Goal: Information Seeking & Learning: Check status

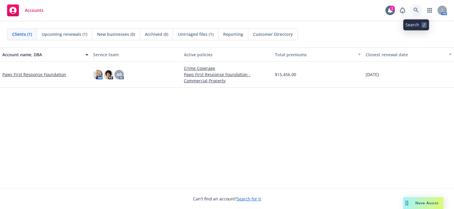
click at [413, 10] on icon at bounding box center [415, 10] width 5 height 5
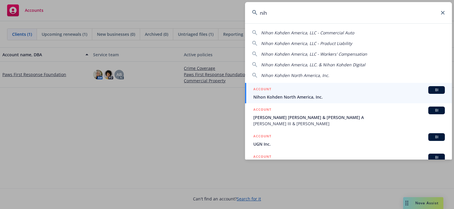
type input "nih"
click at [324, 89] on div "ACCOUNT BI" at bounding box center [348, 90] width 191 height 8
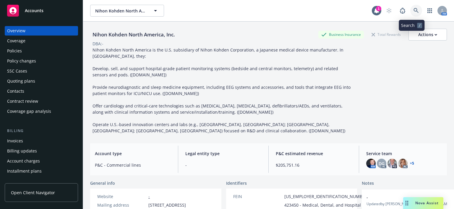
click at [415, 12] on link at bounding box center [416, 11] width 12 height 12
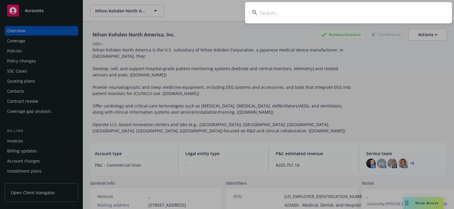
click at [270, 13] on input at bounding box center [348, 12] width 207 height 21
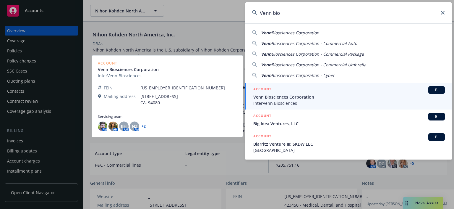
type input "Venn bio"
click at [331, 93] on div "ACCOUNT BI" at bounding box center [348, 90] width 191 height 8
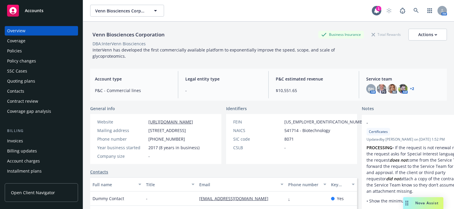
drag, startPoint x: 35, startPoint y: 47, endPoint x: 32, endPoint y: 48, distance: 3.7
click at [35, 47] on div "Policies" at bounding box center [41, 50] width 69 height 9
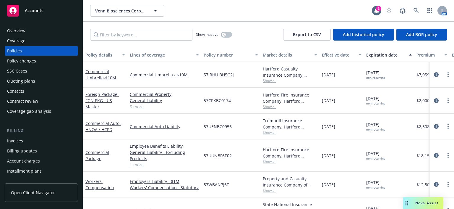
click at [36, 30] on div "Overview" at bounding box center [41, 30] width 69 height 9
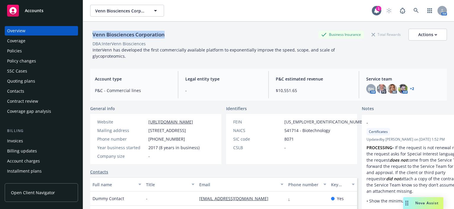
drag, startPoint x: 171, startPoint y: 36, endPoint x: 91, endPoint y: 35, distance: 79.8
click at [91, 35] on div "Venn Biosciences Corporation Business Insurance Total Rewards Actions" at bounding box center [268, 35] width 357 height 12
copy div "Venn Biosciences Corporation"
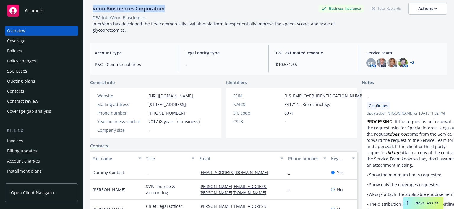
scroll to position [3, 0]
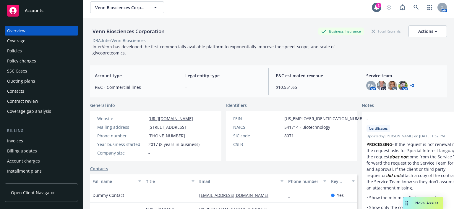
click at [402, 68] on div "Service team BH AM PD AC AM + 2" at bounding box center [403, 81] width 85 height 27
click at [410, 86] on link "+ 2" at bounding box center [412, 86] width 4 height 4
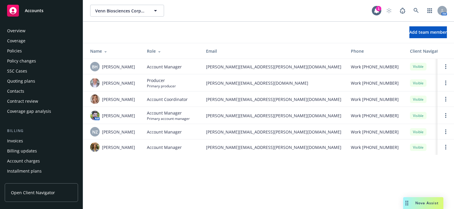
click at [22, 52] on div "Policies" at bounding box center [41, 50] width 69 height 9
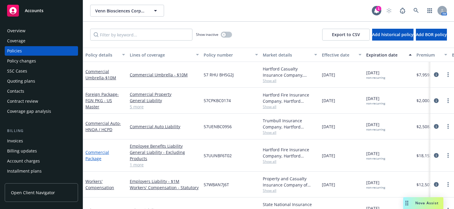
click at [96, 151] on link "Commercial Package" at bounding box center [97, 155] width 24 height 12
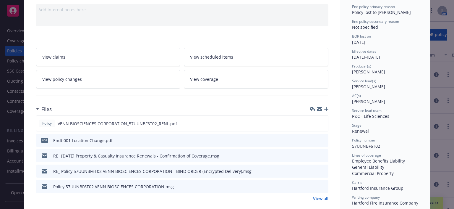
scroll to position [89, 0]
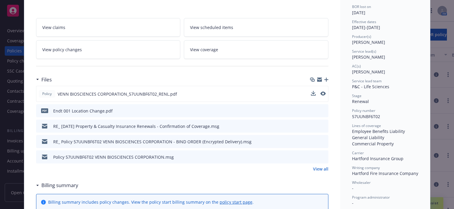
click at [104, 91] on span "VENN BIOSCIENCES CORPORATION_57UUNBF6T02_RENL.pdf" at bounding box center [117, 94] width 119 height 6
click at [320, 91] on icon "preview file" at bounding box center [322, 93] width 5 height 4
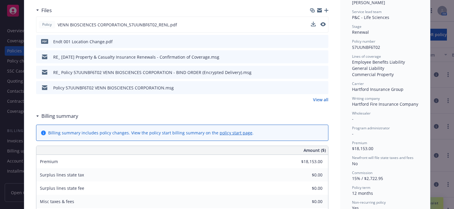
scroll to position [148, 0]
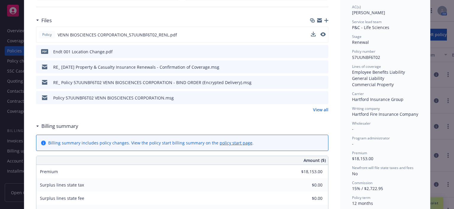
click at [321, 65] on icon "preview file" at bounding box center [322, 66] width 5 height 4
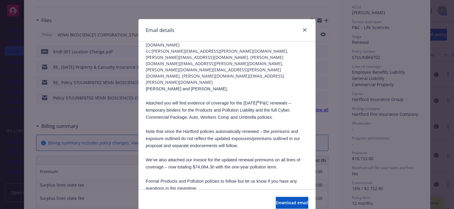
scroll to position [30, 0]
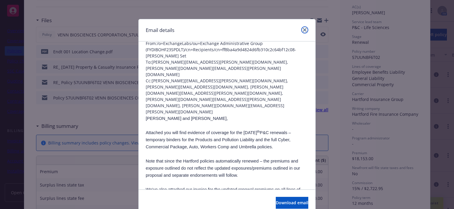
click at [303, 30] on icon "close" at bounding box center [305, 30] width 4 height 4
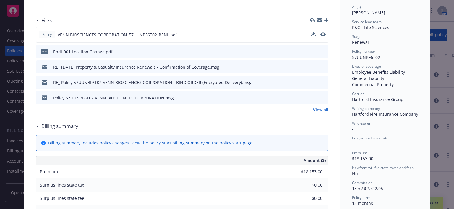
click at [233, 62] on div "RE_ October 29th Property & Casualty Insurance Renewals - Confirmation of Cover…" at bounding box center [182, 66] width 292 height 13
click at [320, 64] on icon "preview file" at bounding box center [322, 66] width 5 height 4
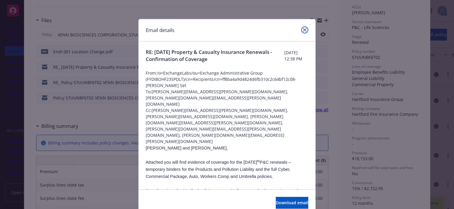
click at [301, 31] on link "close" at bounding box center [304, 29] width 7 height 7
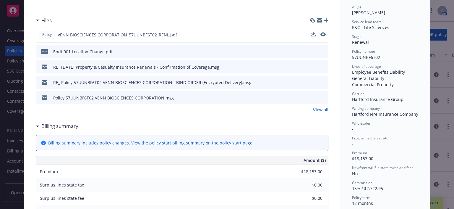
click at [320, 81] on icon "preview file" at bounding box center [322, 82] width 5 height 4
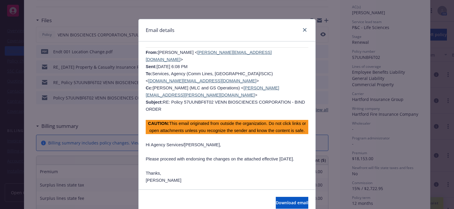
scroll to position [443, 0]
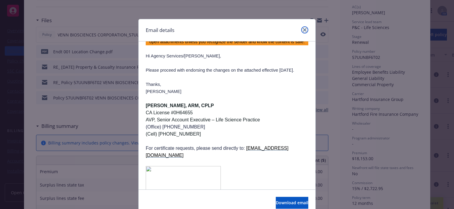
click at [303, 30] on icon "close" at bounding box center [305, 30] width 4 height 4
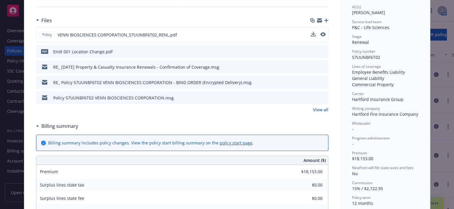
click at [320, 96] on icon "preview file" at bounding box center [322, 97] width 5 height 4
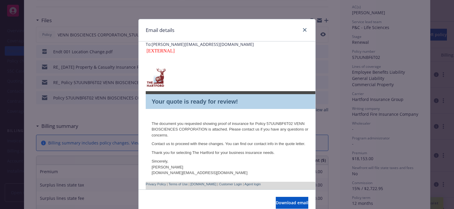
scroll to position [0, 0]
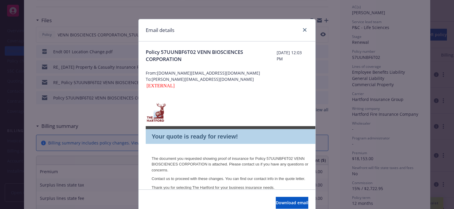
click at [155, 112] on img at bounding box center [156, 112] width 21 height 21
click at [303, 28] on icon "close" at bounding box center [305, 30] width 4 height 4
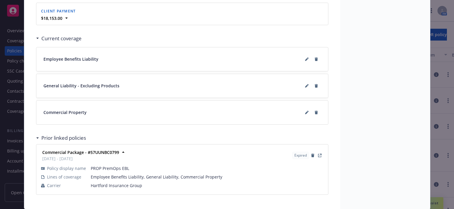
scroll to position [638, 0]
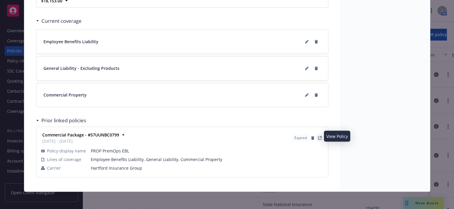
click at [318, 136] on icon "View Policy" at bounding box center [320, 138] width 4 height 4
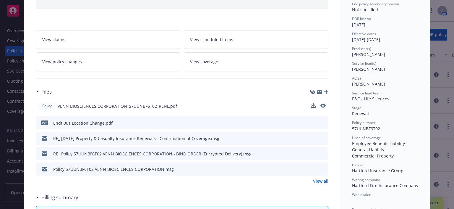
scroll to position [0, 0]
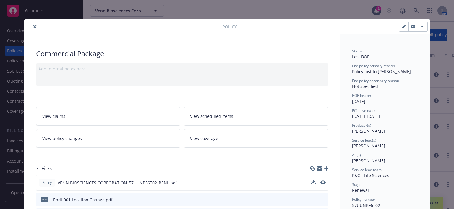
click at [32, 24] on button "close" at bounding box center [34, 26] width 7 height 7
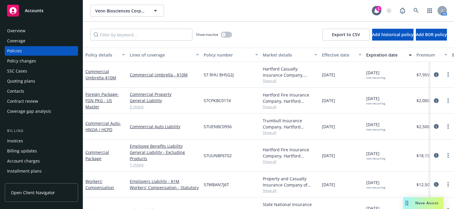
click at [22, 47] on div "Policies" at bounding box center [41, 50] width 69 height 9
click at [95, 155] on link "Commercial Package" at bounding box center [97, 155] width 24 height 12
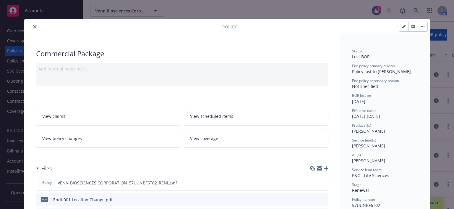
scroll to position [18, 0]
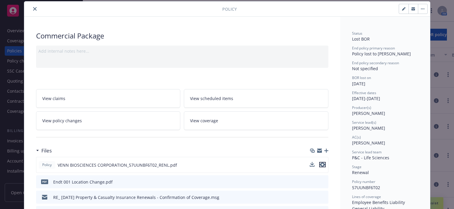
click at [321, 163] on icon "preview file" at bounding box center [322, 164] width 5 height 4
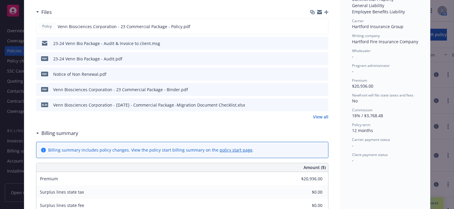
scroll to position [177, 0]
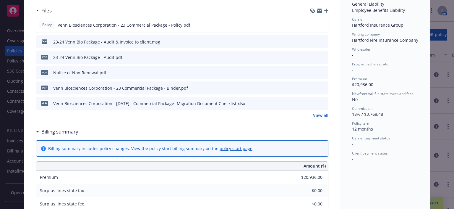
click at [323, 103] on button "preview file" at bounding box center [322, 102] width 7 height 5
click at [321, 87] on icon "preview file" at bounding box center [322, 87] width 5 height 4
click at [320, 70] on icon "preview file" at bounding box center [322, 72] width 5 height 4
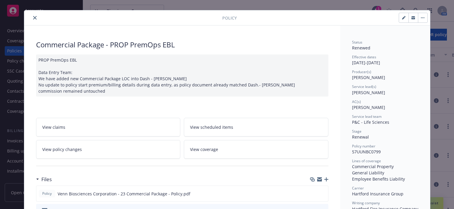
scroll to position [0, 0]
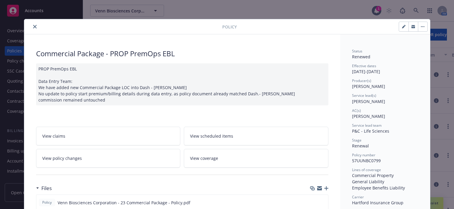
click at [33, 26] on icon "close" at bounding box center [35, 27] width 4 height 4
